Goal: Find specific page/section: Find specific page/section

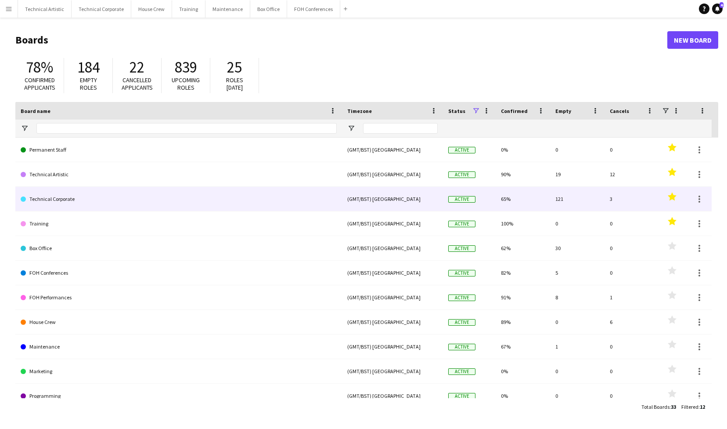
click at [52, 199] on link "Technical Corporate" at bounding box center [179, 199] width 316 height 25
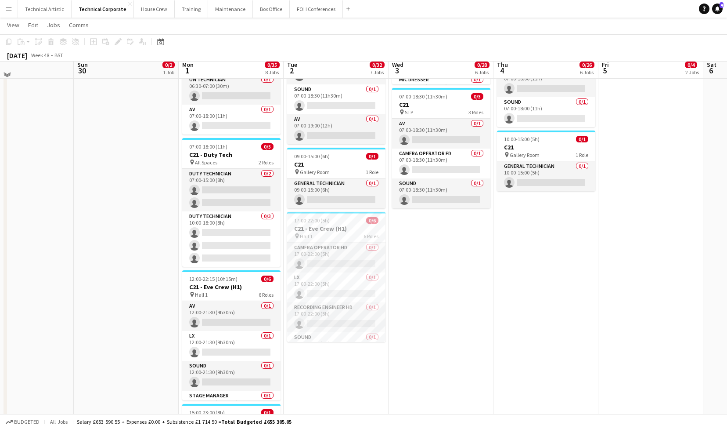
scroll to position [558, 0]
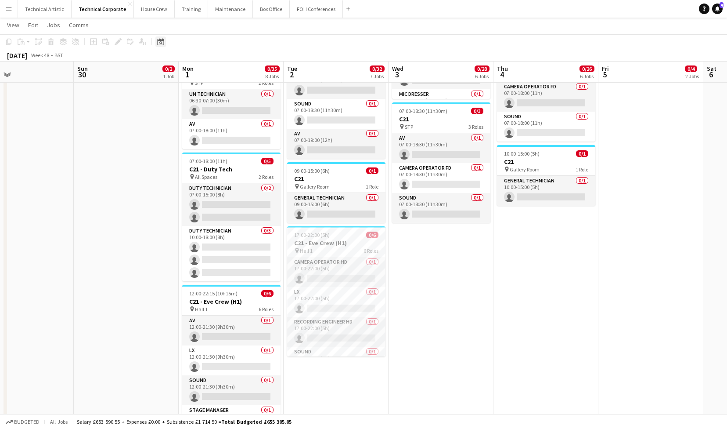
click at [158, 43] on icon "Date picker" at bounding box center [160, 41] width 7 height 7
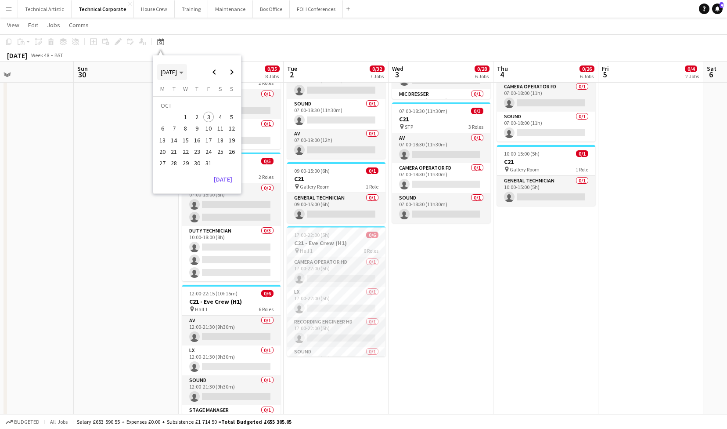
click at [184, 73] on span "[DATE]" at bounding box center [172, 72] width 23 height 8
click at [172, 118] on span "2024" at bounding box center [167, 117] width 18 height 11
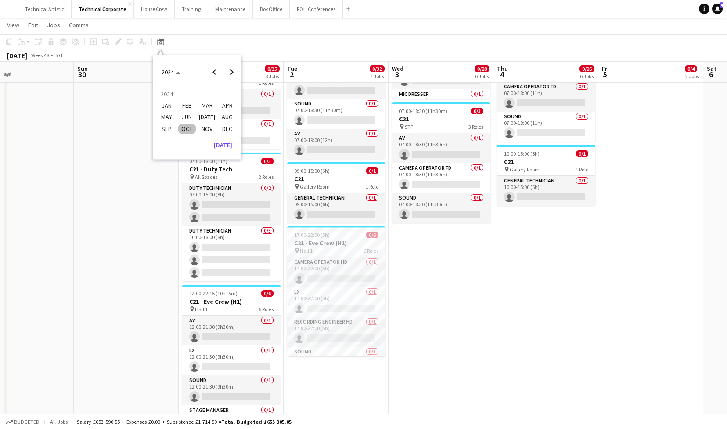
click at [226, 130] on span "DEC" at bounding box center [227, 128] width 18 height 11
click at [163, 116] on span "2" at bounding box center [162, 119] width 11 height 11
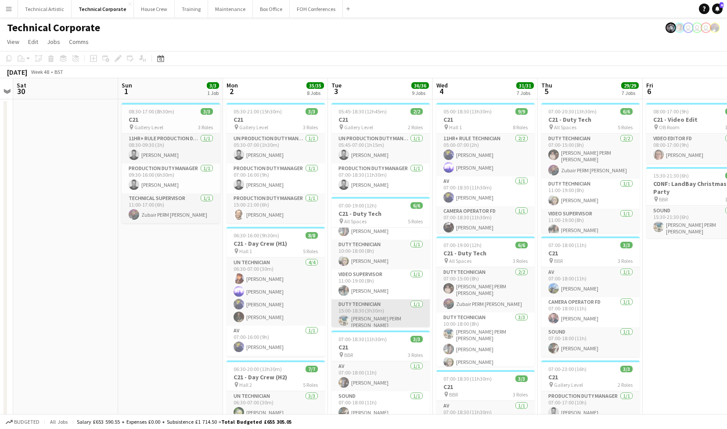
scroll to position [63, 0]
click at [158, 60] on icon "Date picker" at bounding box center [160, 58] width 7 height 7
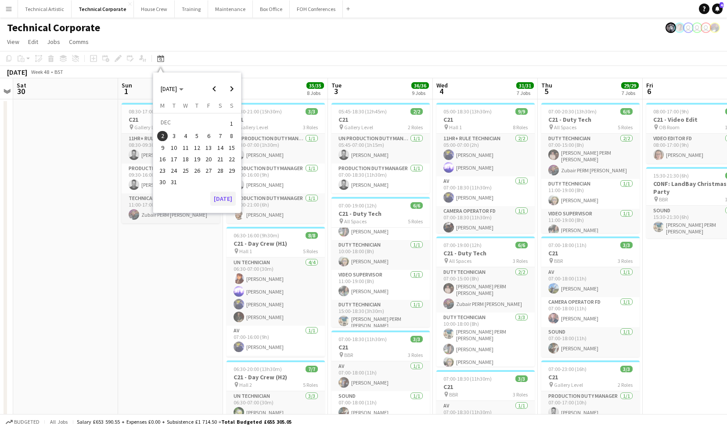
click at [223, 195] on button "[DATE]" at bounding box center [222, 198] width 25 height 14
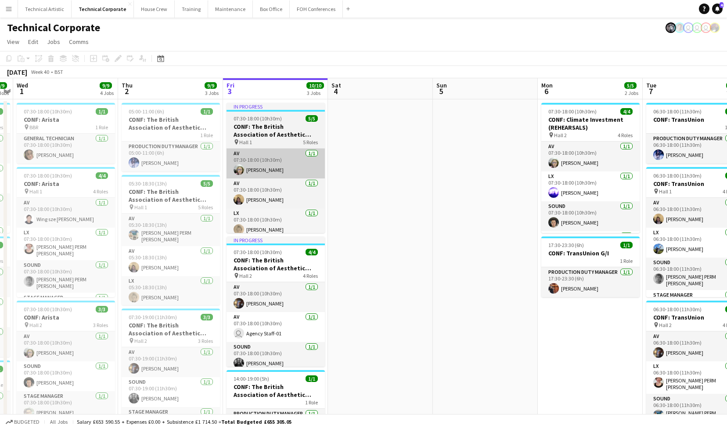
scroll to position [0, 0]
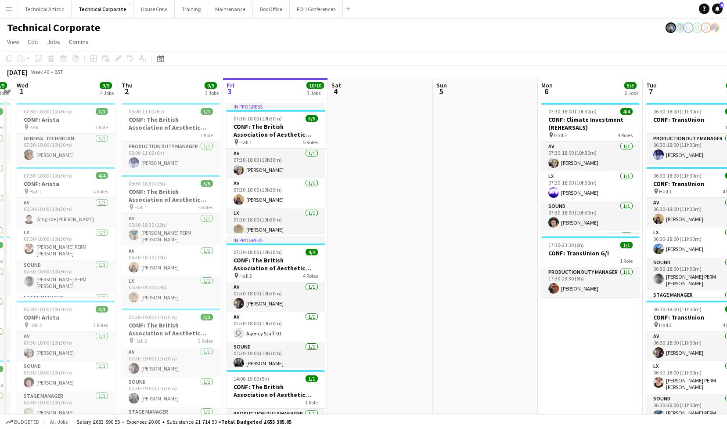
click at [271, 87] on app-board-header-date "Fri 3 10/10 3 Jobs" at bounding box center [275, 88] width 105 height 21
click at [276, 90] on app-board-header-date "Fri 3 10/10 3 Jobs" at bounding box center [275, 88] width 105 height 21
click at [270, 90] on app-board-header-date "Fri 3 10/10 3 Jobs" at bounding box center [275, 88] width 105 height 21
